Goal: Book appointment/travel/reservation

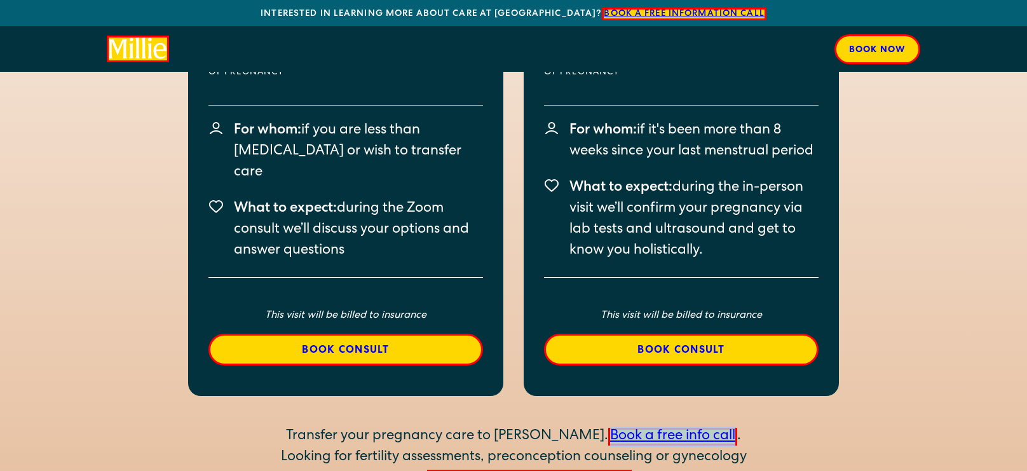
scroll to position [2561, 0]
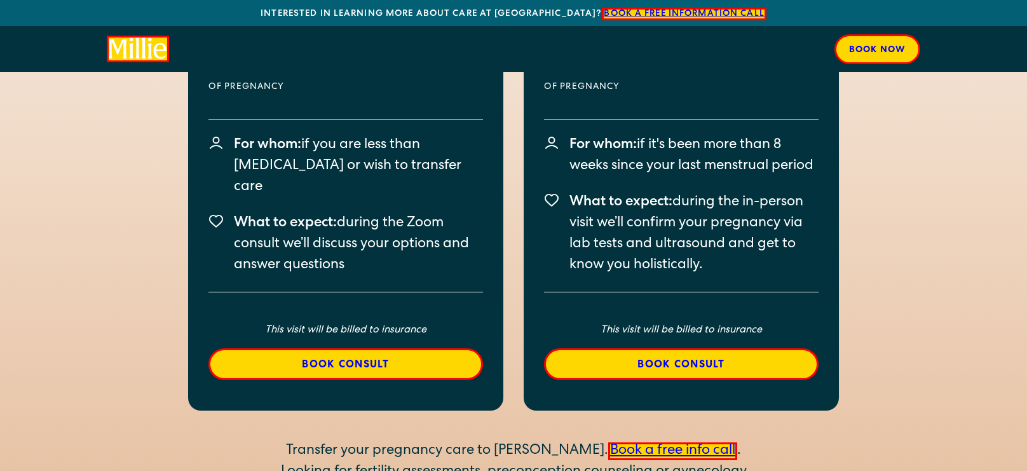
click at [712, 438] on div "Start your maternity care with [PERSON_NAME] Virtual / 20 Minutes 0-7 weeks Of …" at bounding box center [513, 185] width 1027 height 760
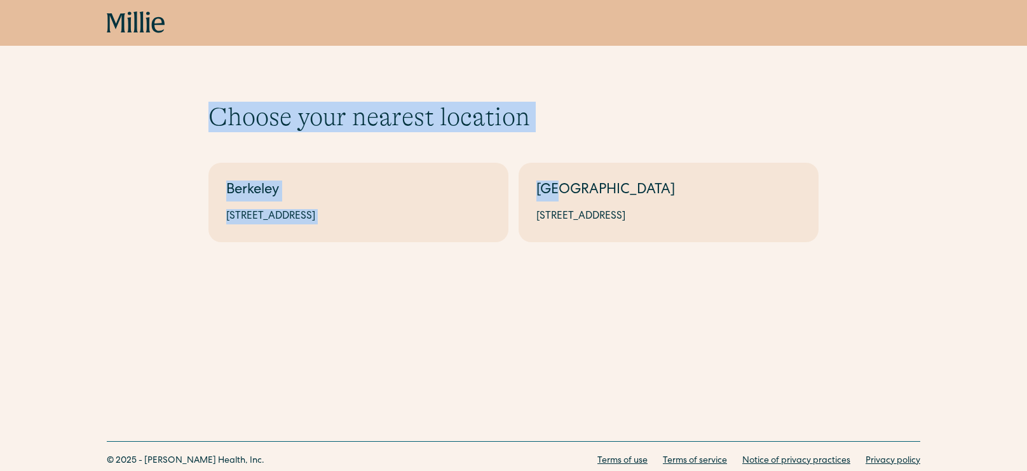
drag, startPoint x: 326, startPoint y: 106, endPoint x: 561, endPoint y: 139, distance: 237.6
click at [561, 139] on div "Choose your nearest location Shows if there's no parameters Berkeley 2999 Regen…" at bounding box center [513, 151] width 1027 height 303
click at [676, 120] on h1 "Choose your nearest location" at bounding box center [514, 117] width 610 height 31
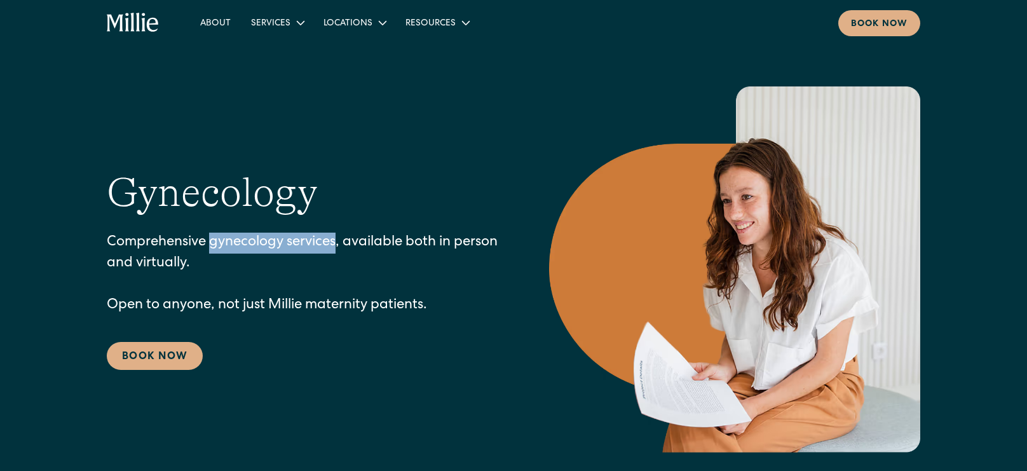
drag, startPoint x: 210, startPoint y: 244, endPoint x: 340, endPoint y: 238, distance: 130.4
click at [340, 238] on p "Comprehensive gynecology services, available both in person and virtually. Open…" at bounding box center [303, 275] width 392 height 84
copy p "gynecology services"
